Goal: Transaction & Acquisition: Purchase product/service

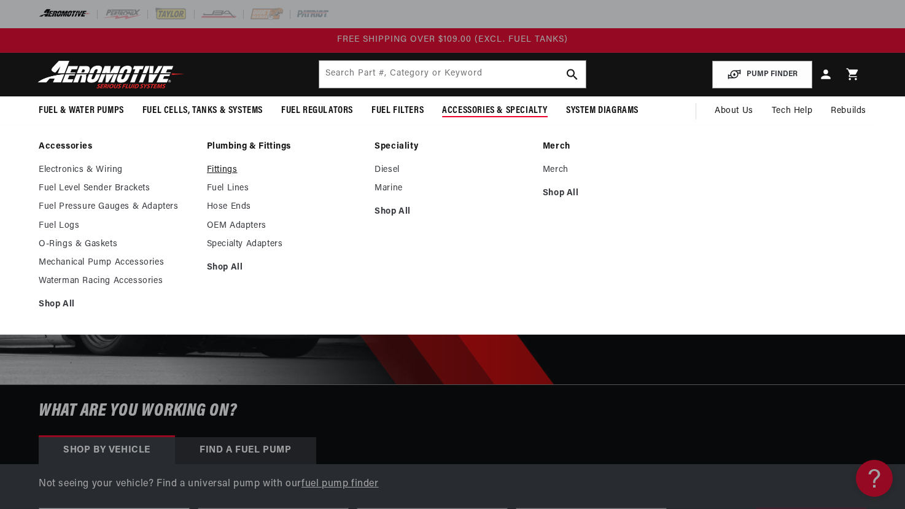
click at [224, 171] on link "Fittings" at bounding box center [285, 170] width 156 height 11
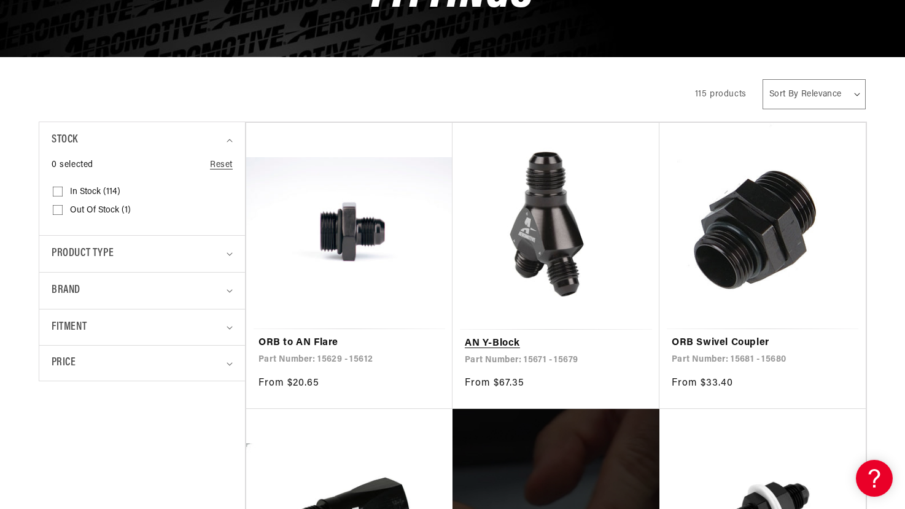
scroll to position [227, 0]
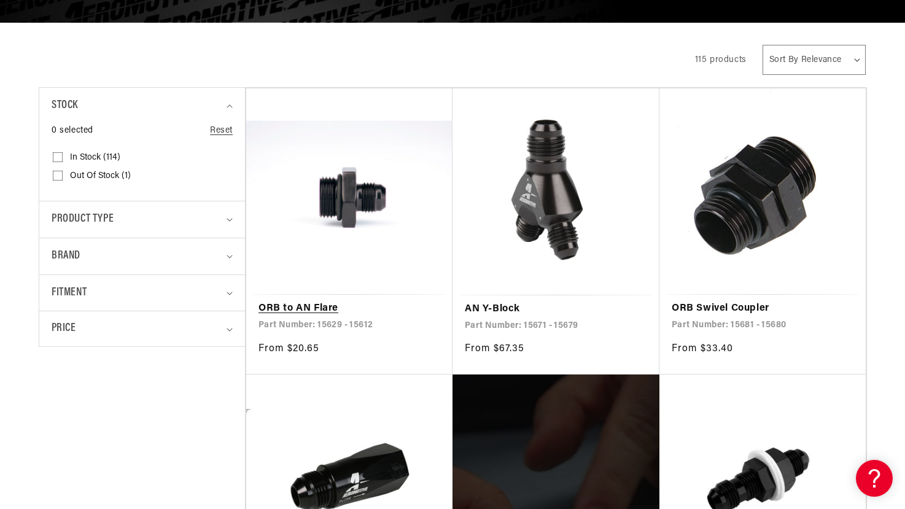
click at [346, 301] on link "ORB to AN Flare" at bounding box center [350, 309] width 182 height 16
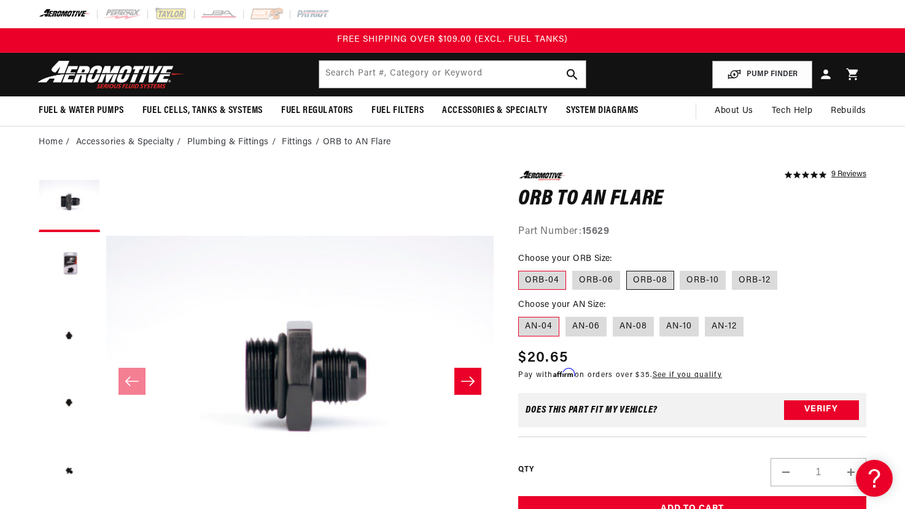
click at [655, 283] on label "ORB-08" at bounding box center [650, 281] width 48 height 20
click at [627, 269] on input "ORB-08" at bounding box center [626, 268] width 1 height 1
radio input "true"
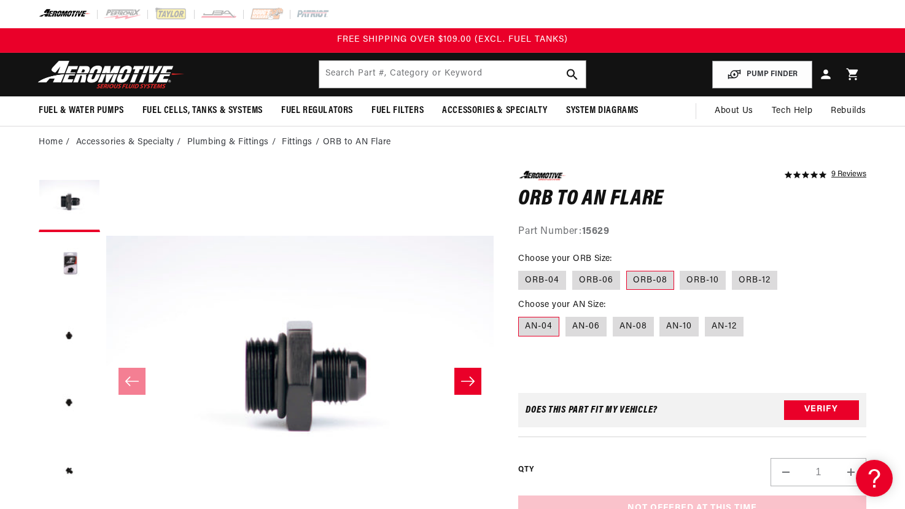
click at [537, 330] on label "AN-04" at bounding box center [538, 327] width 41 height 20
click at [522, 315] on input "AN-04" at bounding box center [521, 314] width 1 height 1
click at [547, 354] on div "5.0 star rating 9 Reviews ORB to AN Flare ORB to AN Flare 5.0 star rating 9 Rev…" at bounding box center [692, 390] width 348 height 439
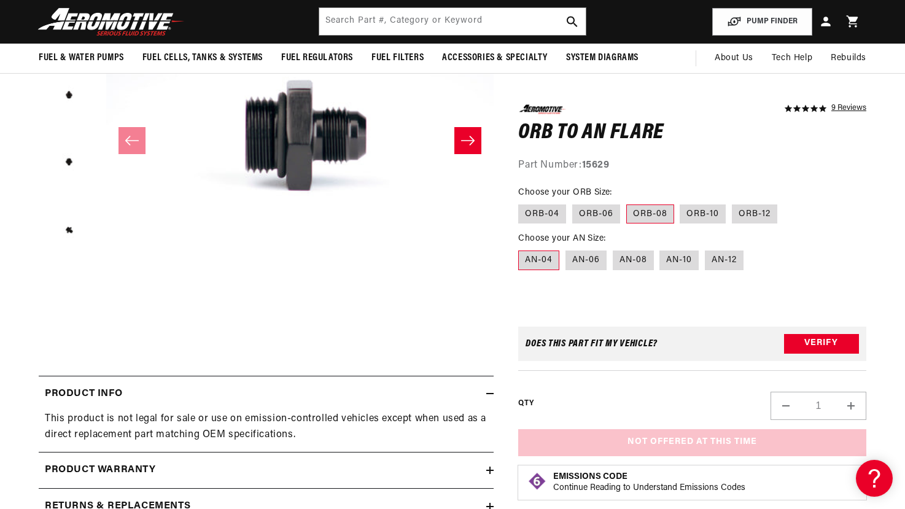
scroll to position [238, 0]
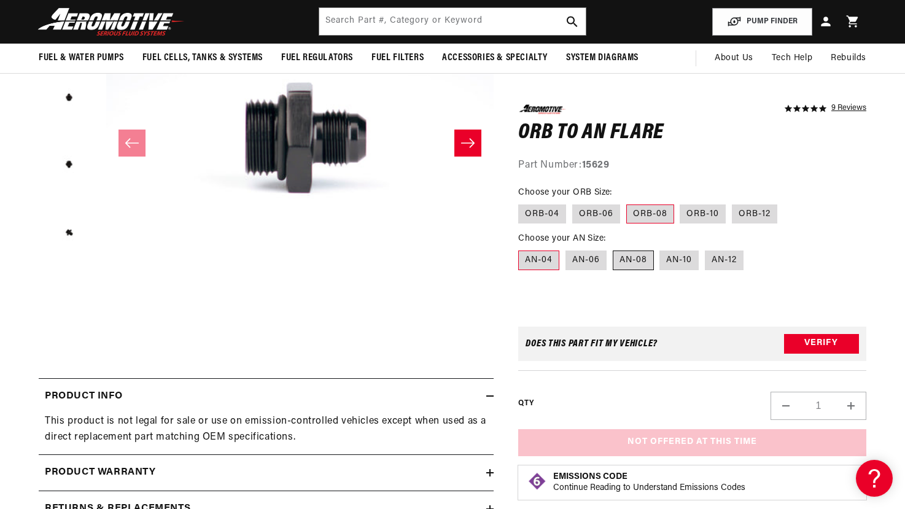
click at [639, 263] on label "AN-08" at bounding box center [633, 261] width 41 height 20
click at [614, 249] on input "AN-08" at bounding box center [613, 248] width 1 height 1
radio input "true"
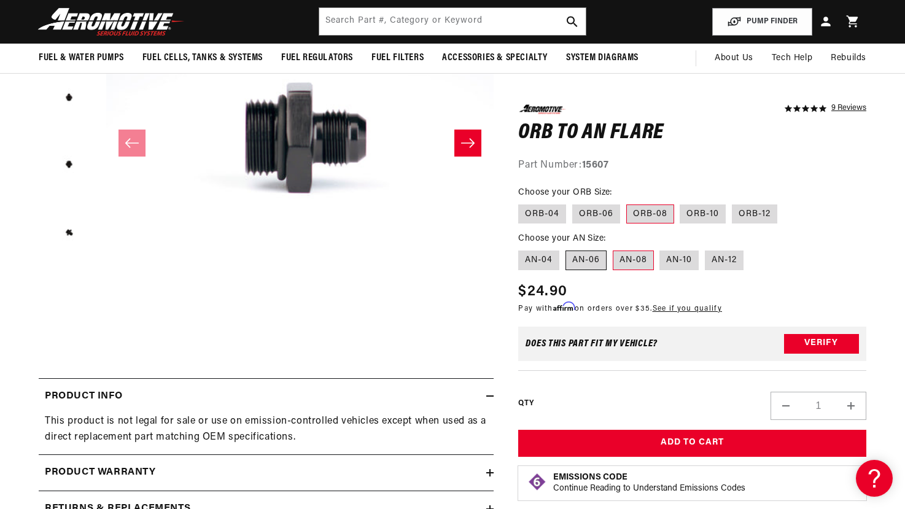
click at [581, 260] on label "AN-06" at bounding box center [586, 261] width 41 height 20
click at [566, 249] on input "AN-06" at bounding box center [566, 248] width 1 height 1
radio input "true"
click at [543, 258] on label "AN-04" at bounding box center [538, 261] width 41 height 20
click at [522, 249] on input "AN-04" at bounding box center [521, 248] width 1 height 1
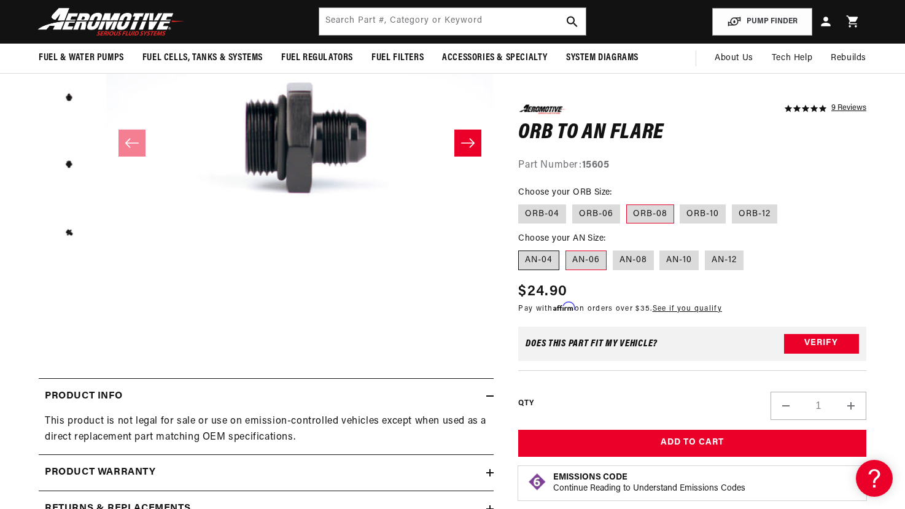
radio input "true"
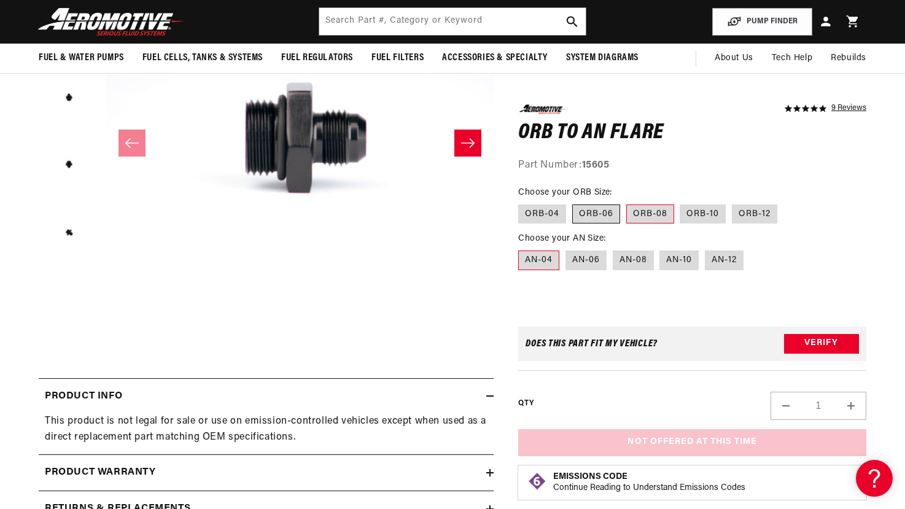
click at [599, 214] on label "ORB-06" at bounding box center [596, 214] width 48 height 20
click at [573, 202] on input "ORB-06" at bounding box center [572, 201] width 1 height 1
radio input "true"
click at [596, 263] on label "AN-06" at bounding box center [586, 261] width 41 height 20
click at [566, 249] on input "AN-06" at bounding box center [566, 248] width 1 height 1
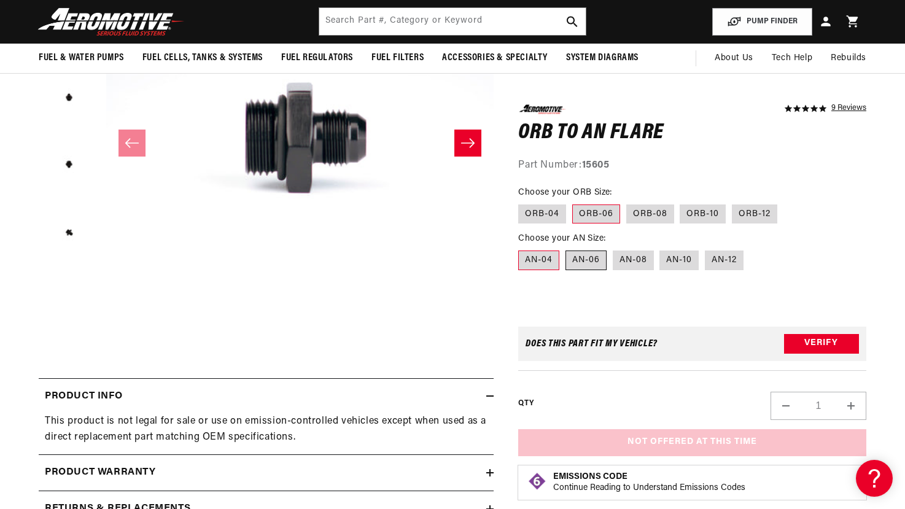
radio input "true"
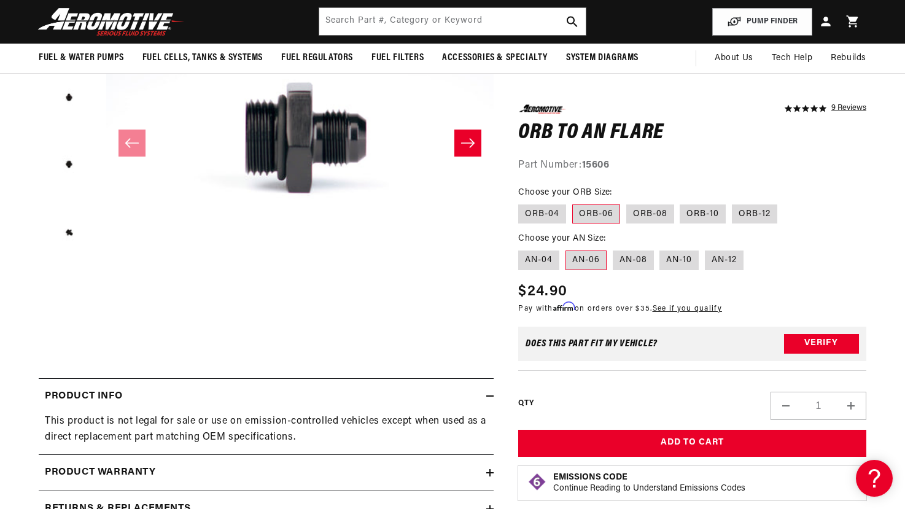
click at [669, 193] on fieldset "Choose your ORB Size: ORB-04 ORB-06 ORB-08 ORB-10 ORB-12" at bounding box center [692, 204] width 348 height 39
click at [652, 215] on label "ORB-08" at bounding box center [650, 214] width 48 height 20
click at [627, 202] on input "ORB-08" at bounding box center [626, 201] width 1 height 1
radio input "true"
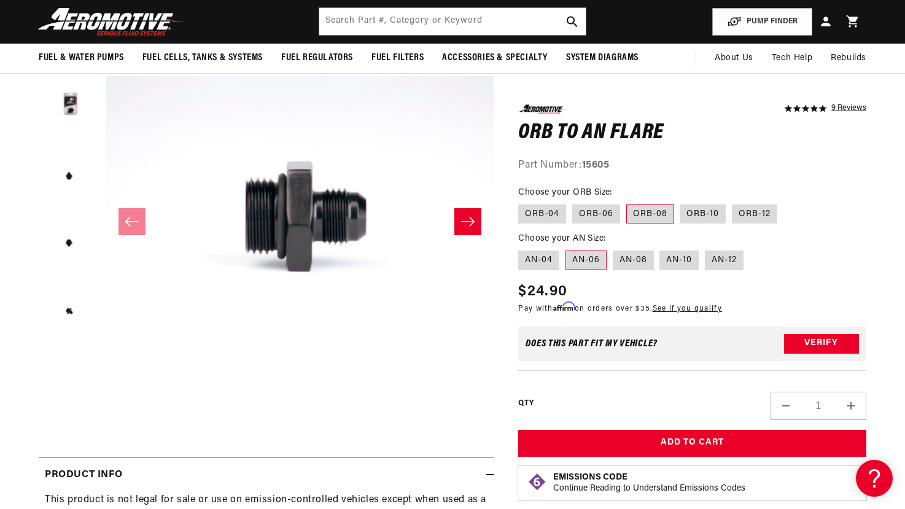
scroll to position [136, 0]
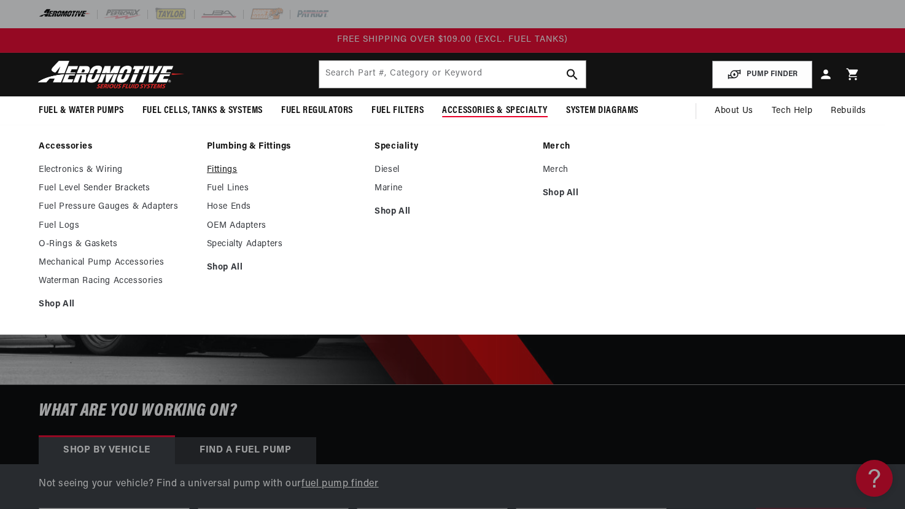
click at [225, 171] on link "Fittings" at bounding box center [285, 170] width 156 height 11
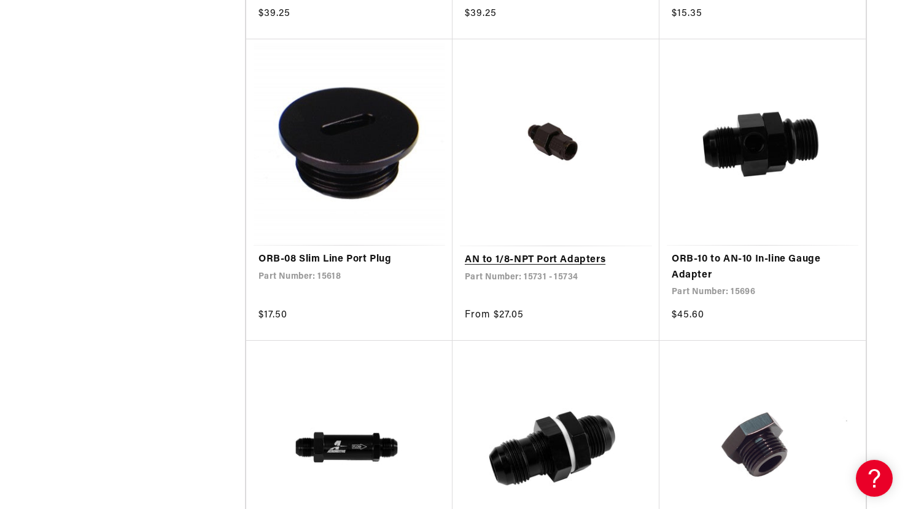
scroll to position [1755, 0]
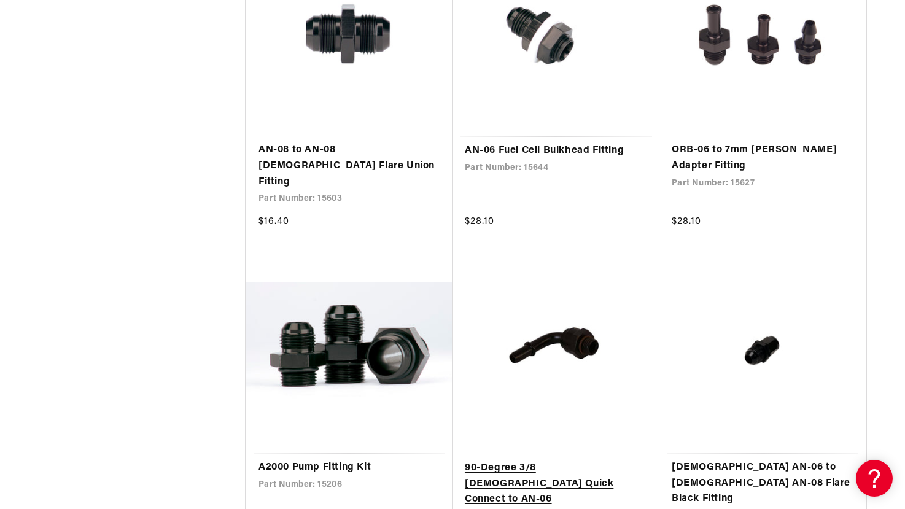
scroll to position [4314, 0]
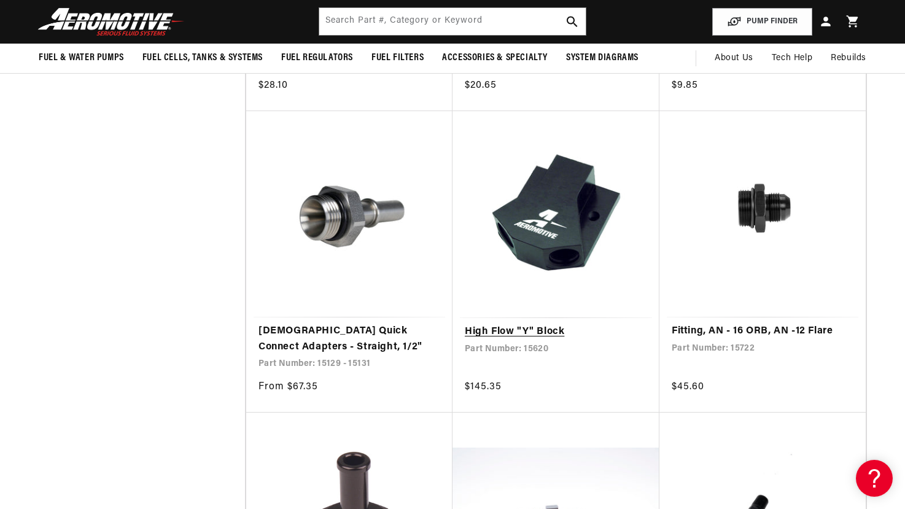
scroll to position [5973, 0]
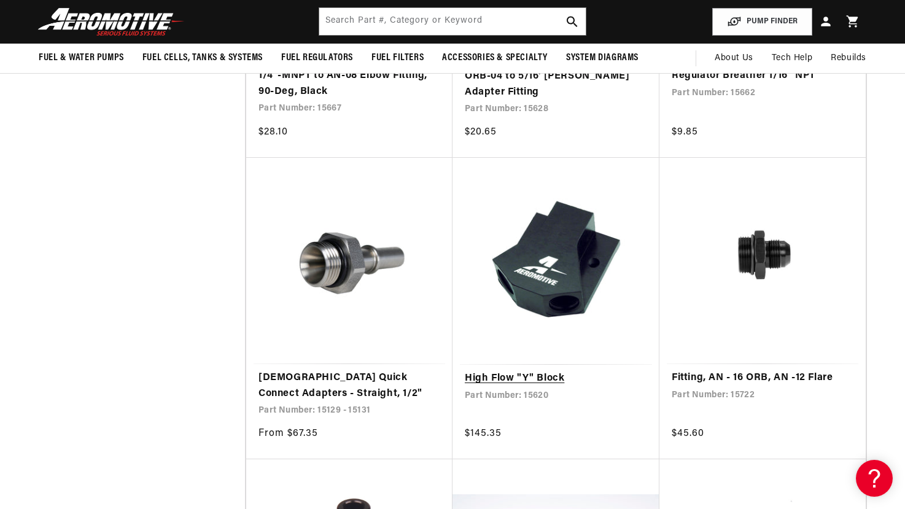
click at [512, 371] on link "High Flow "Y" Block" at bounding box center [556, 379] width 182 height 16
